Goal: Task Accomplishment & Management: Manage account settings

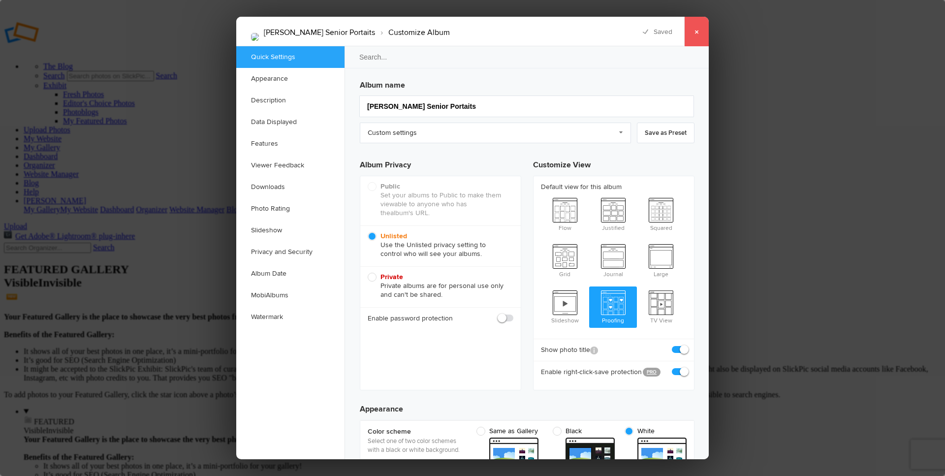
click at [697, 32] on link "×" at bounding box center [696, 32] width 25 height 30
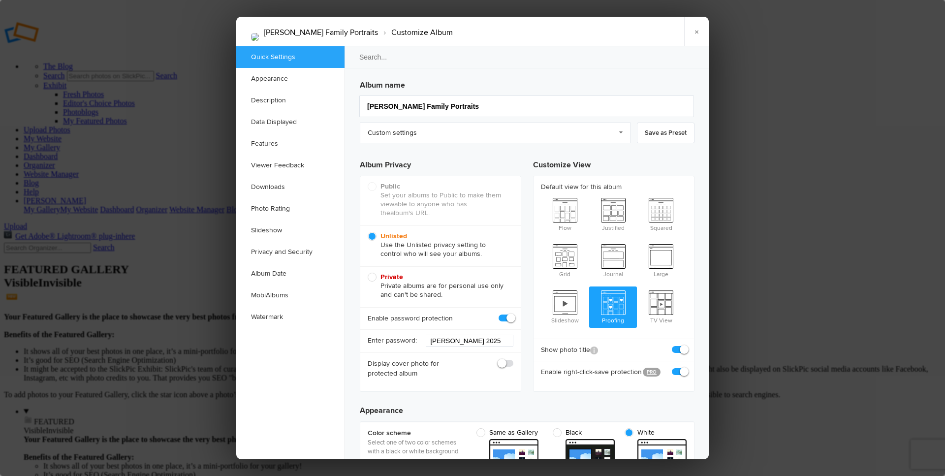
click at [513, 313] on span at bounding box center [513, 313] width 0 height 0
click at [513, 313] on input "checkbox" at bounding box center [513, 313] width 0 height 0
checkbox input "false"
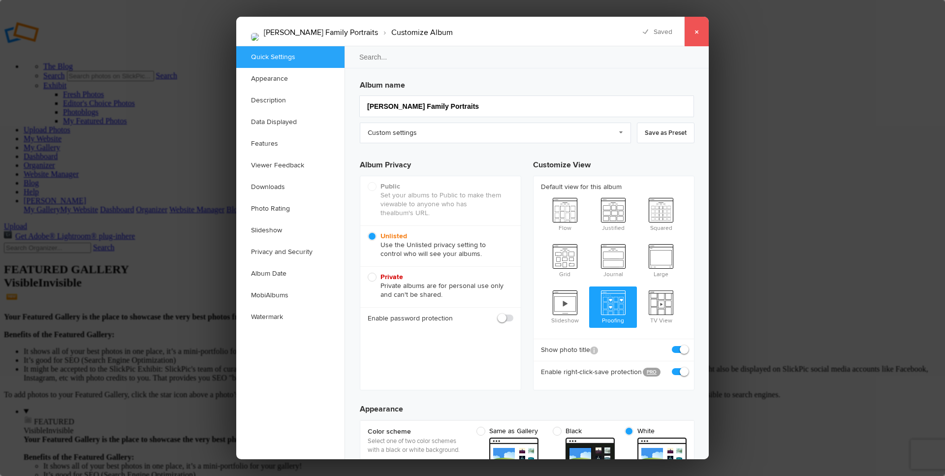
click at [697, 31] on link "×" at bounding box center [696, 32] width 25 height 30
